Goal: Information Seeking & Learning: Learn about a topic

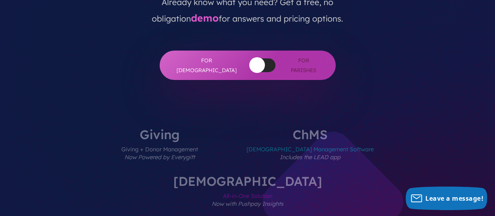
scroll to position [235, 0]
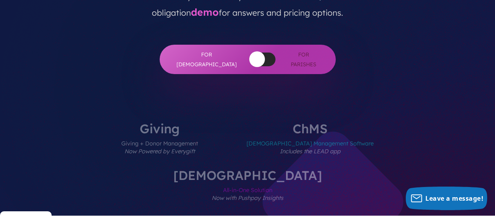
click at [269, 135] on span "Church Management Software Includes the LEAD app" at bounding box center [310, 152] width 127 height 34
click at [322, 181] on span "All-in-One Solution Now with Pushpay Insights" at bounding box center [247, 198] width 149 height 34
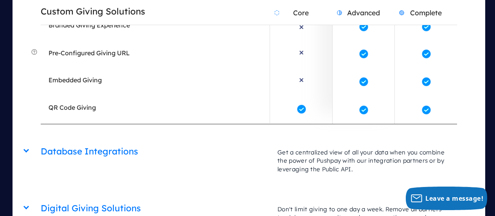
scroll to position [1840, 0]
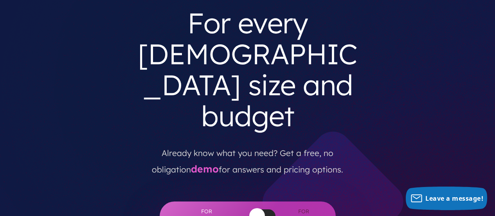
scroll to position [0, 0]
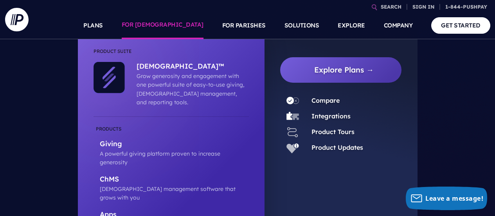
click at [180, 20] on link "FOR [DEMOGRAPHIC_DATA]" at bounding box center [163, 25] width 82 height 27
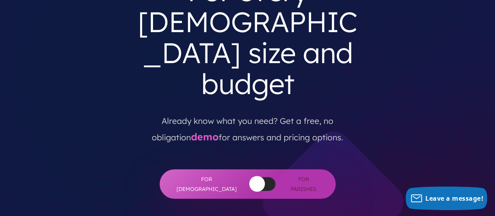
scroll to position [39, 0]
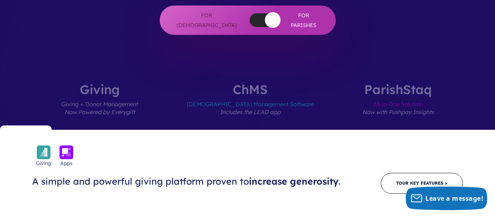
click at [276, 83] on label "ChMS Church Management Software Includes the LEAD app" at bounding box center [250, 106] width 174 height 47
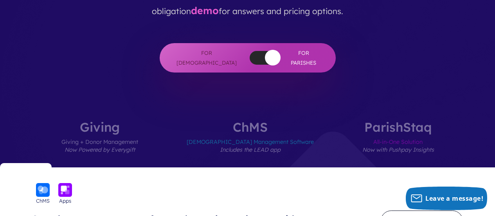
scroll to position [235, 0]
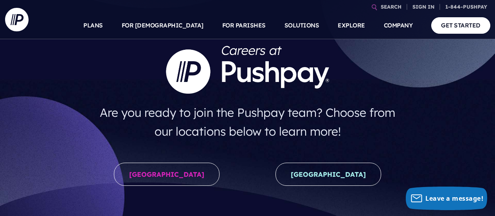
scroll to position [78, 0]
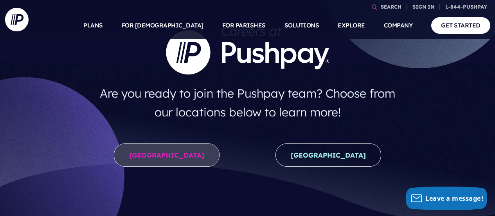
click at [176, 156] on link "United States" at bounding box center [167, 154] width 106 height 23
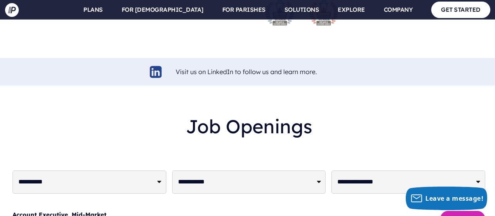
scroll to position [1840, 0]
